Goal: Check status: Check status

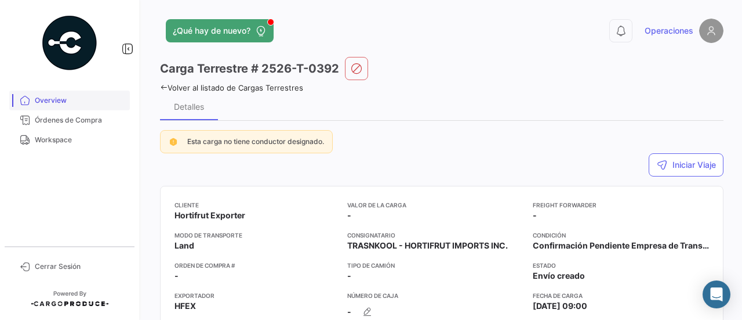
click at [85, 99] on span "Overview" at bounding box center [80, 100] width 90 height 10
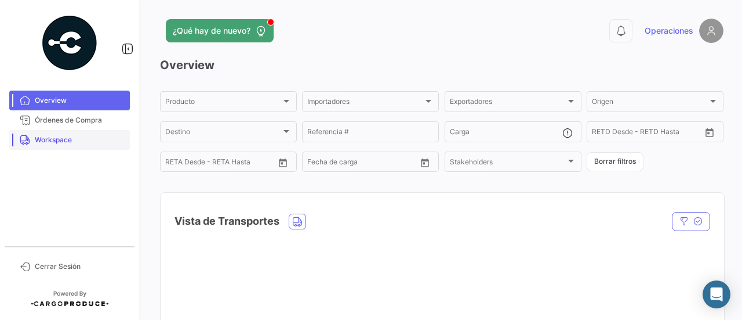
click at [66, 133] on link "Workspace" at bounding box center [69, 140] width 121 height 20
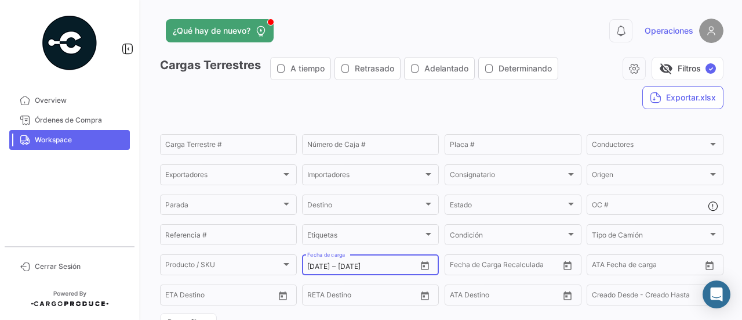
click at [423, 267] on icon "Open calendar" at bounding box center [425, 265] width 10 height 10
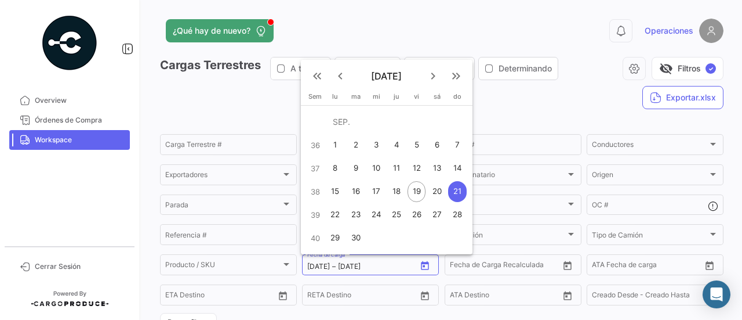
click at [416, 189] on div "19" at bounding box center [417, 191] width 18 height 21
type input "[DATE]"
click at [422, 190] on div "19" at bounding box center [417, 191] width 18 height 21
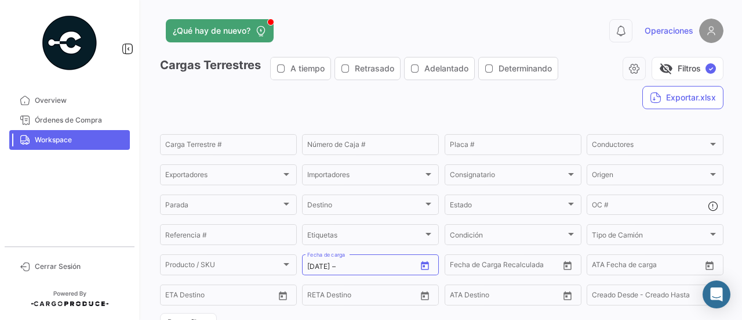
type input "[DATE]"
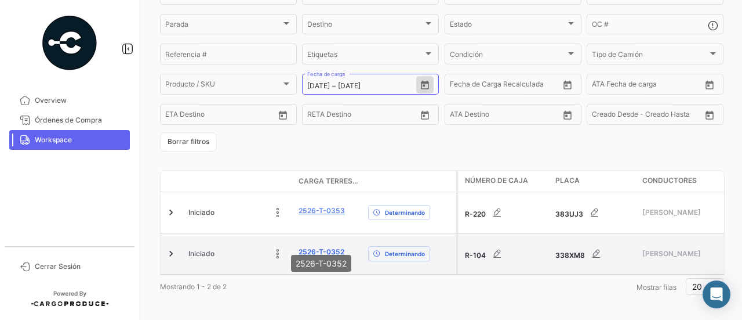
click at [317, 247] on link "2526-T-0352" at bounding box center [322, 252] width 46 height 10
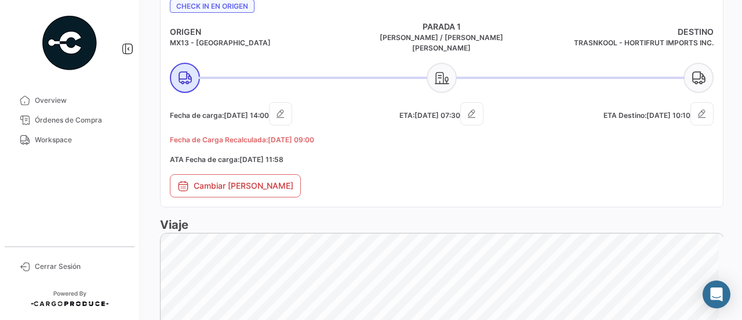
scroll to position [416, 0]
